Goal: Task Accomplishment & Management: Complete application form

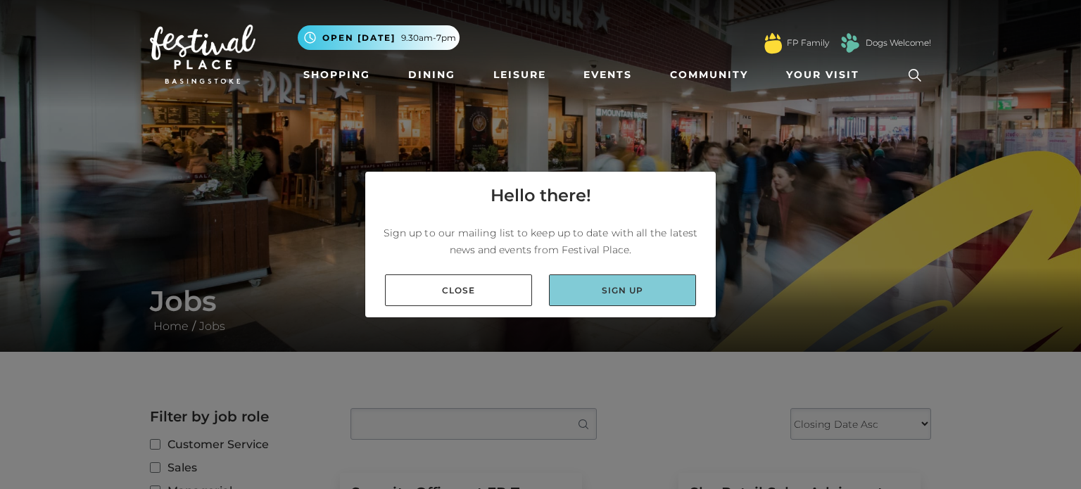
click at [594, 305] on link "Sign up" at bounding box center [622, 290] width 147 height 32
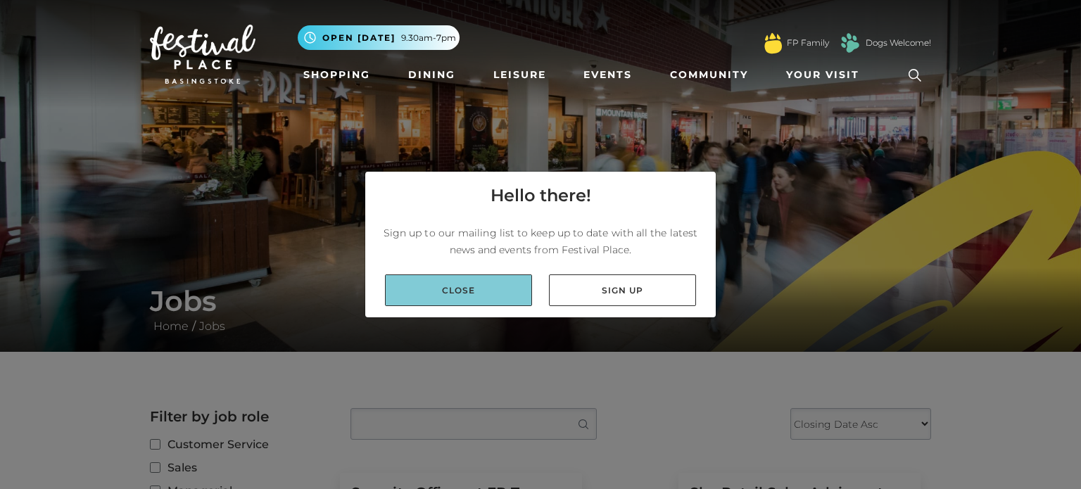
click at [495, 292] on link "Close" at bounding box center [458, 290] width 147 height 32
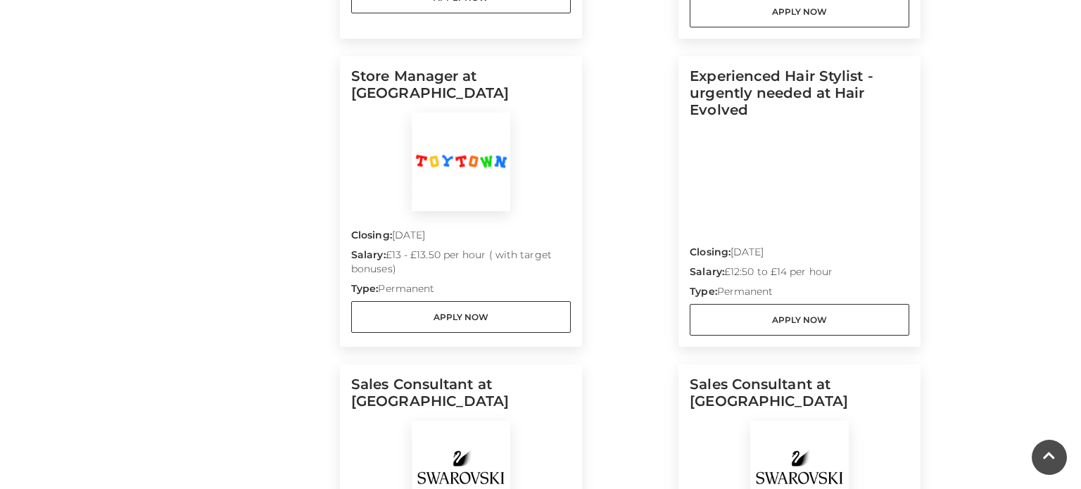
scroll to position [719, 0]
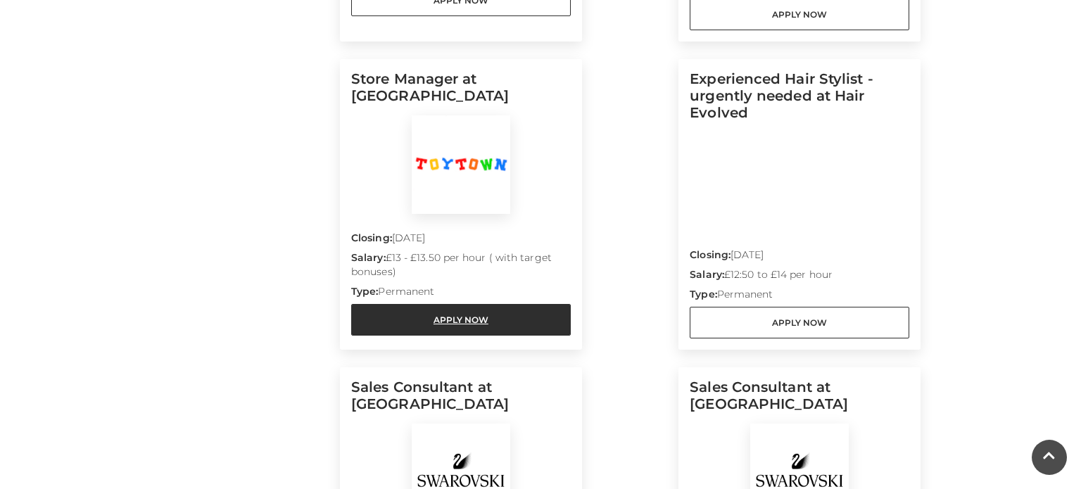
click at [457, 310] on link "Apply Now" at bounding box center [461, 320] width 220 height 32
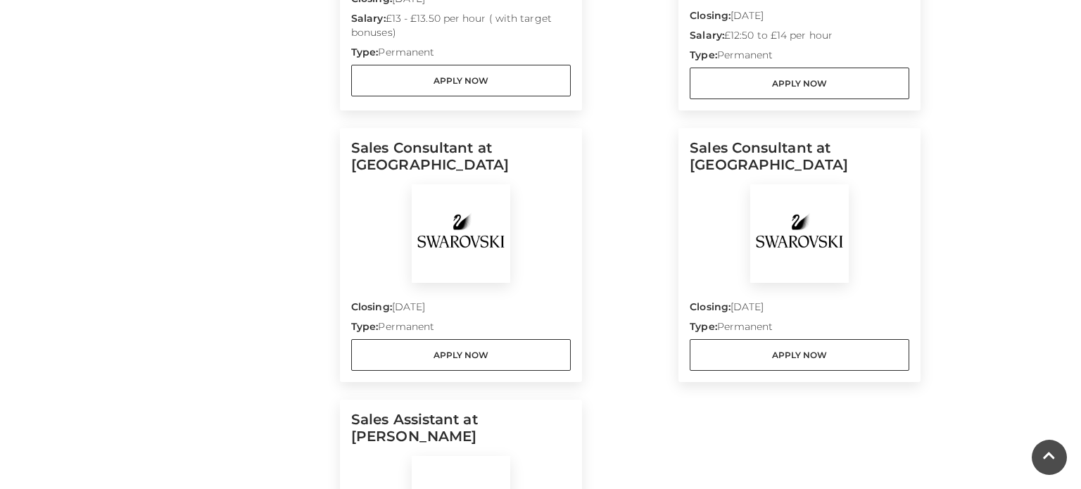
scroll to position [955, 0]
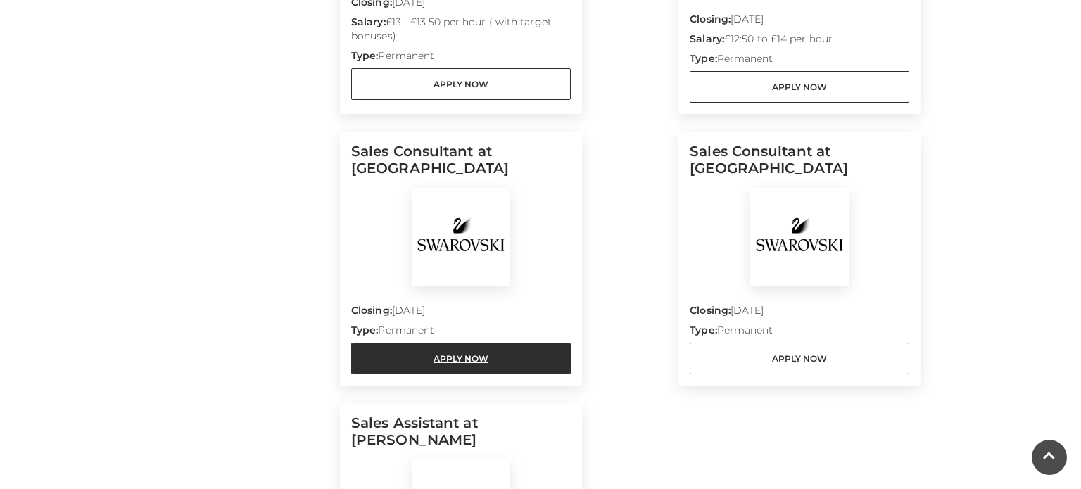
click at [518, 350] on link "Apply Now" at bounding box center [461, 359] width 220 height 32
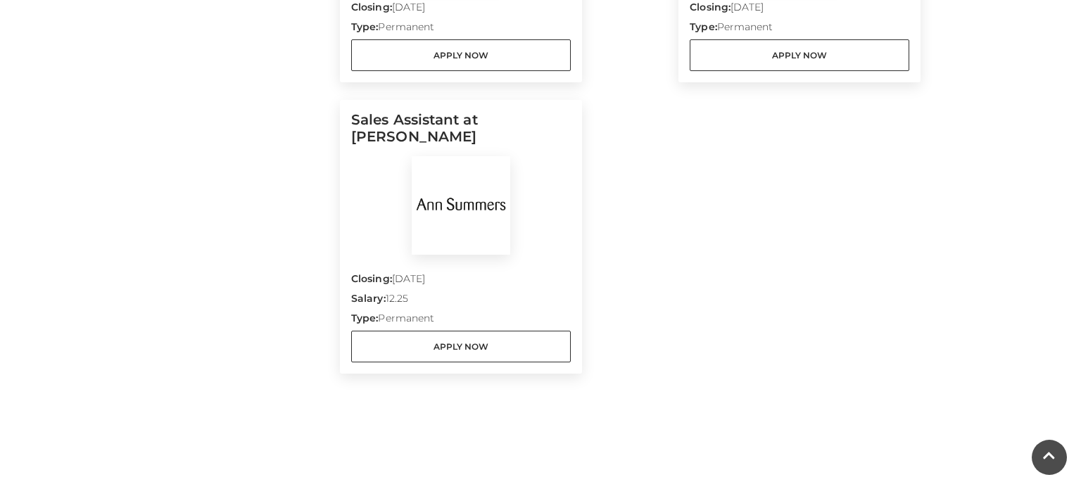
scroll to position [1259, 0]
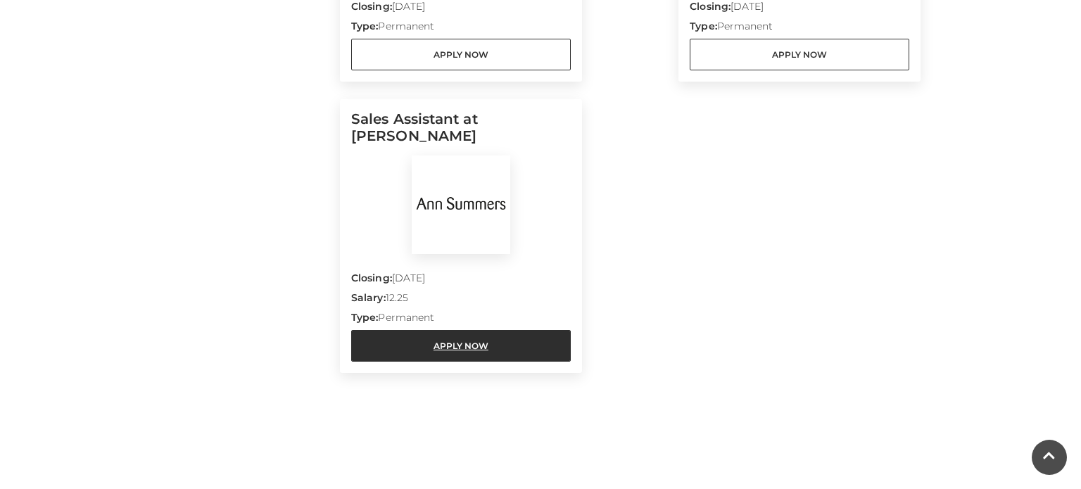
click at [491, 347] on link "Apply Now" at bounding box center [461, 346] width 220 height 32
